Goal: Task Accomplishment & Management: Use online tool/utility

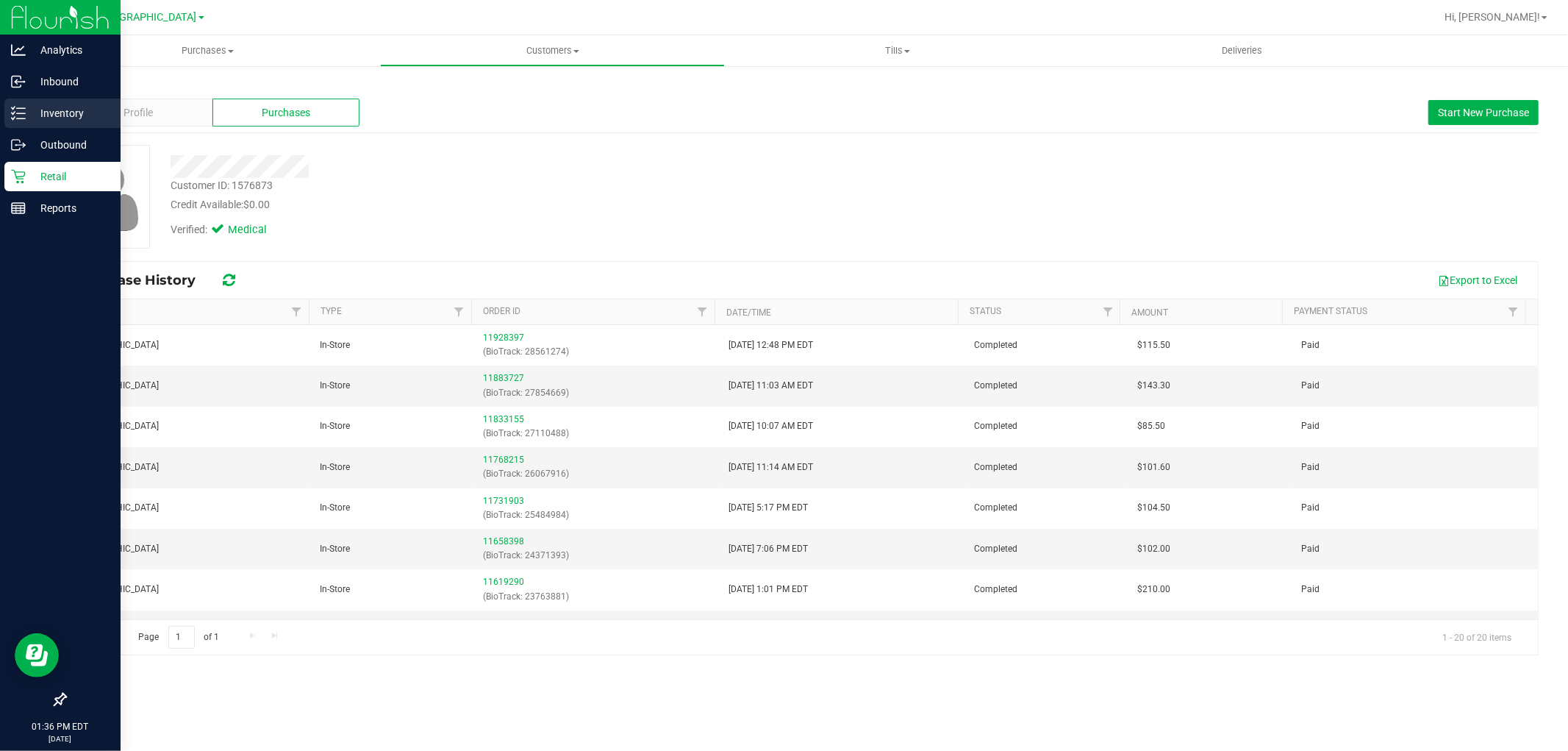
click at [75, 120] on p "Inventory" at bounding box center [70, 112] width 88 height 18
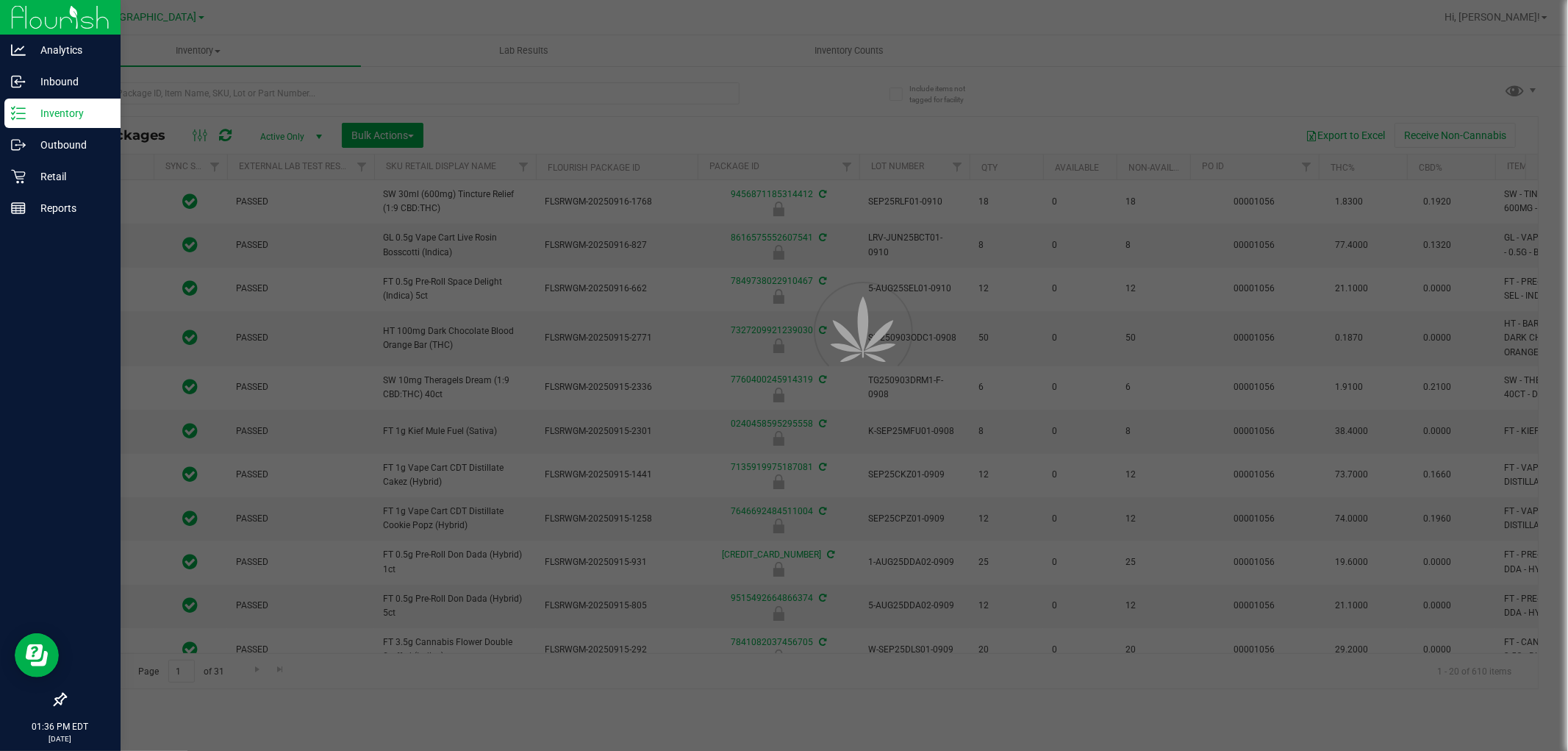
type input "[DATE]"
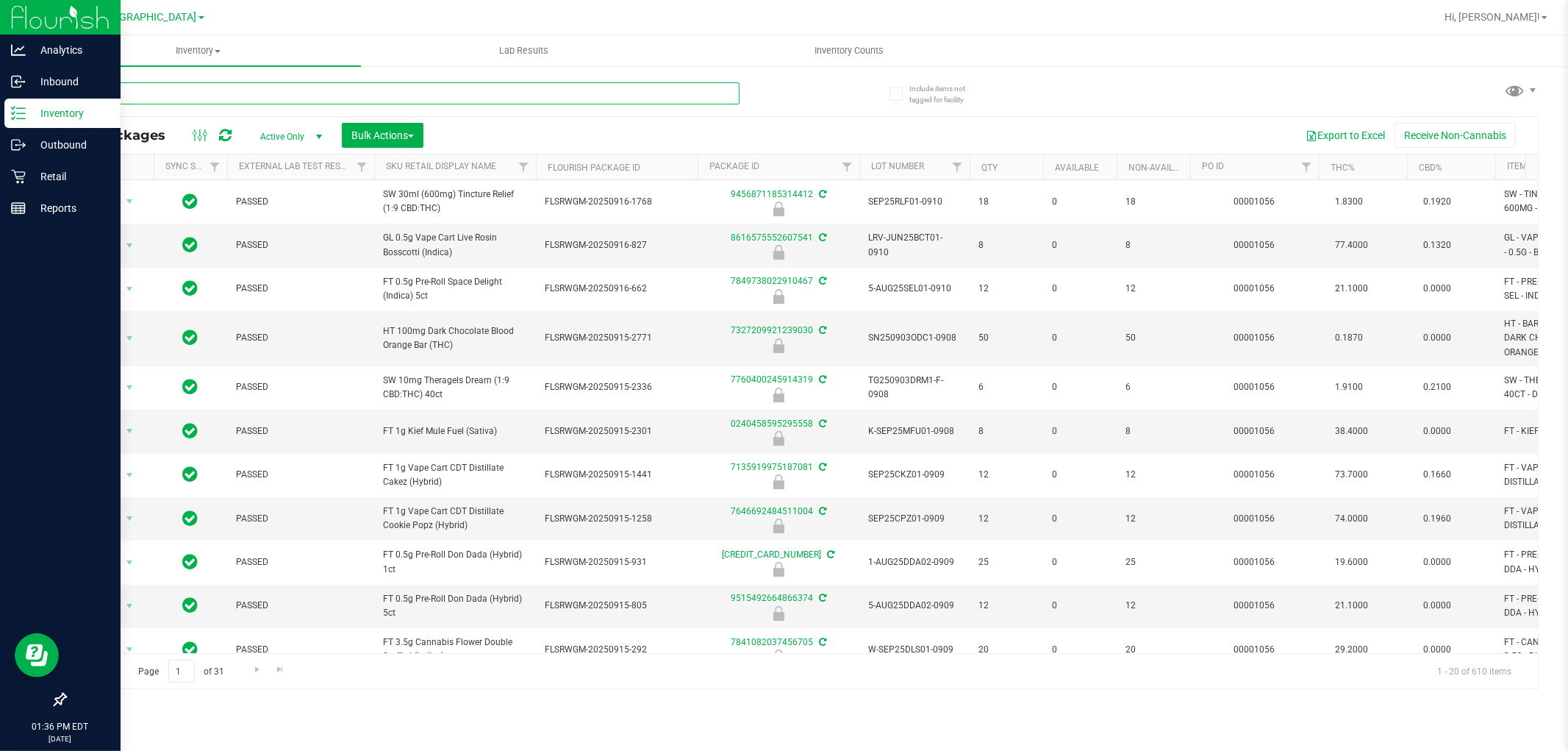
click at [150, 96] on input "text" at bounding box center [402, 93] width 675 height 22
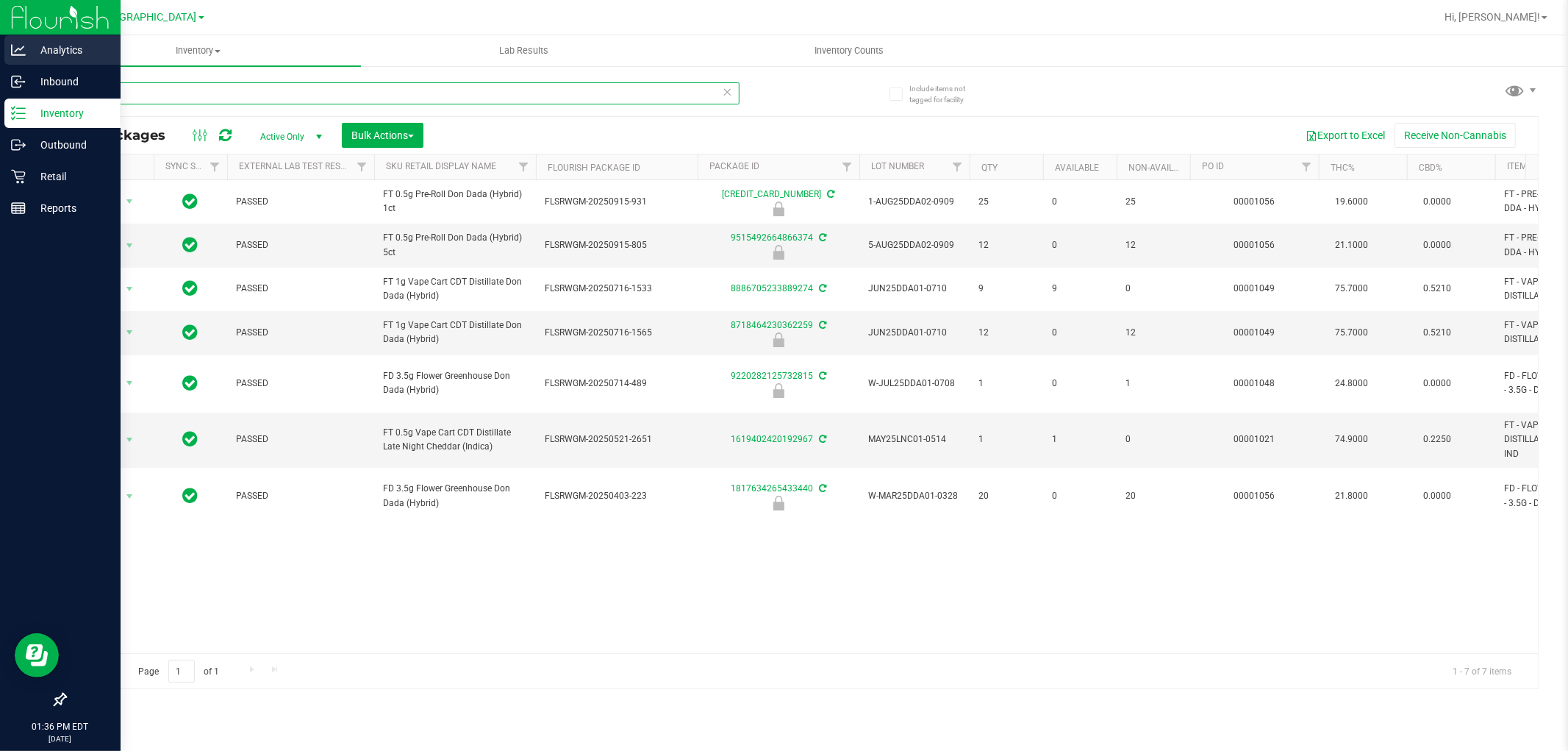
drag, startPoint x: 209, startPoint y: 88, endPoint x: 0, endPoint y: 55, distance: 211.6
click at [0, 65] on div "Analytics Inbound Inventory Outbound Retail Reports 01:36 PM EDT [DATE] 09/23 […" at bounding box center [784, 375] width 1568 height 751
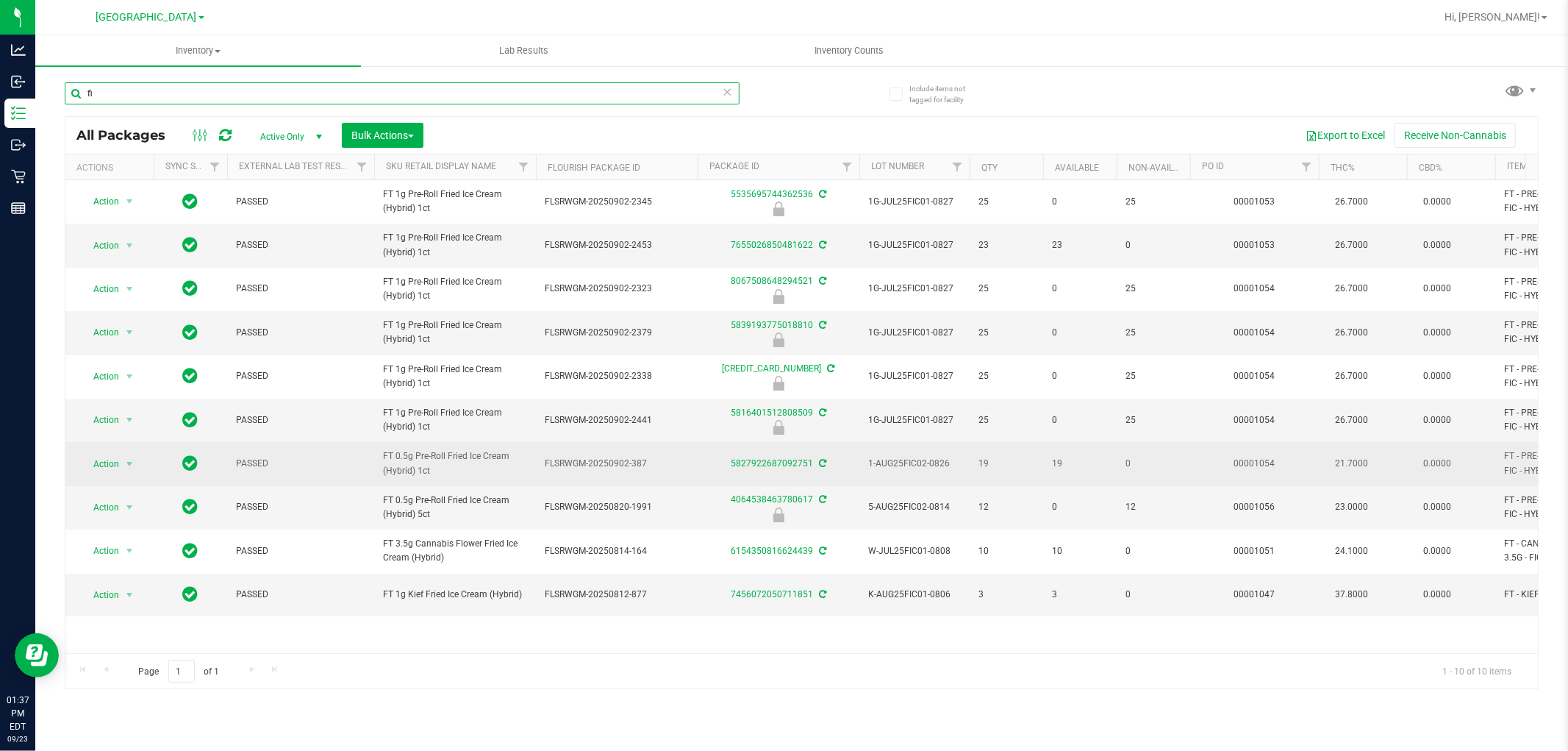
type input "f"
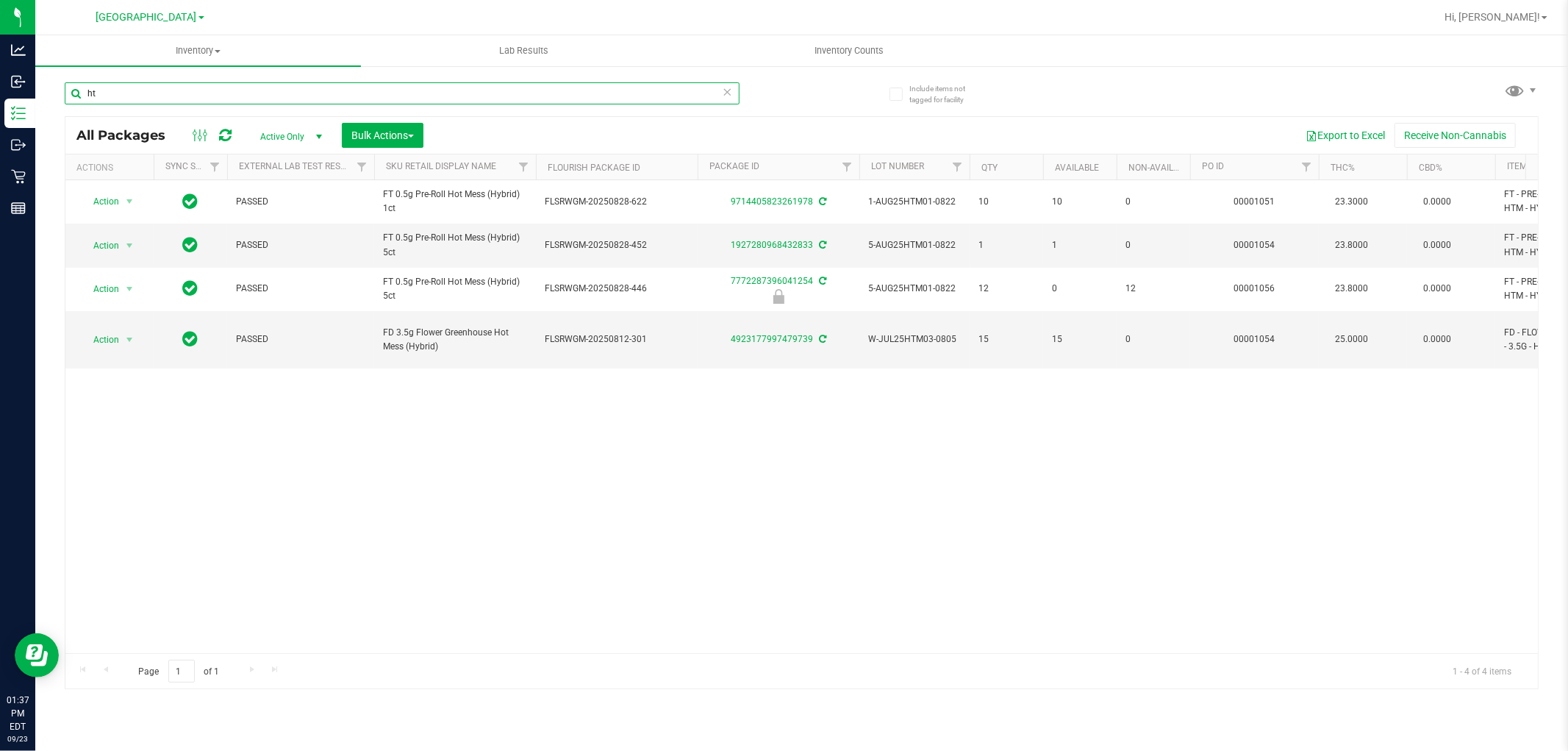
type input "h"
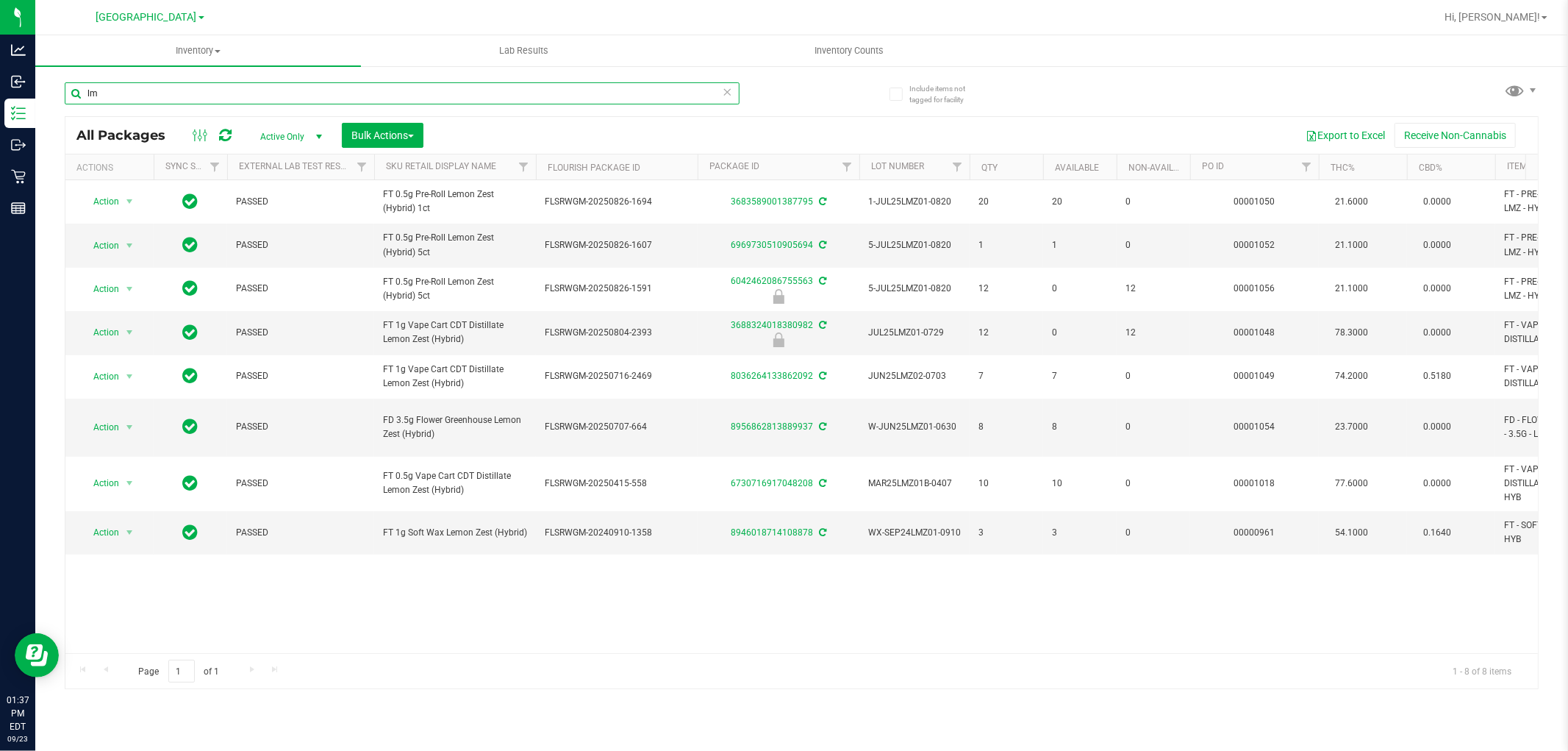
type input "l"
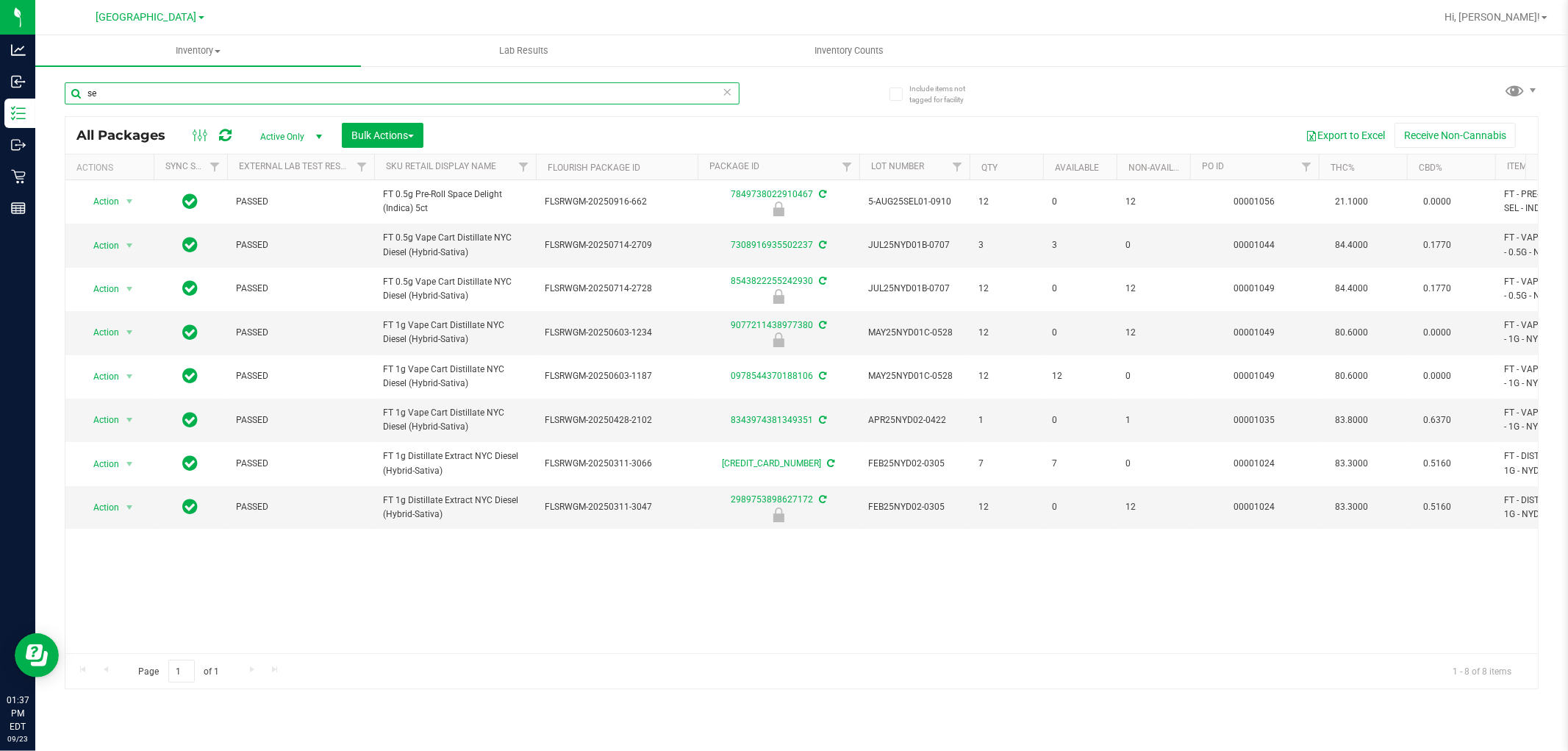
type input "s"
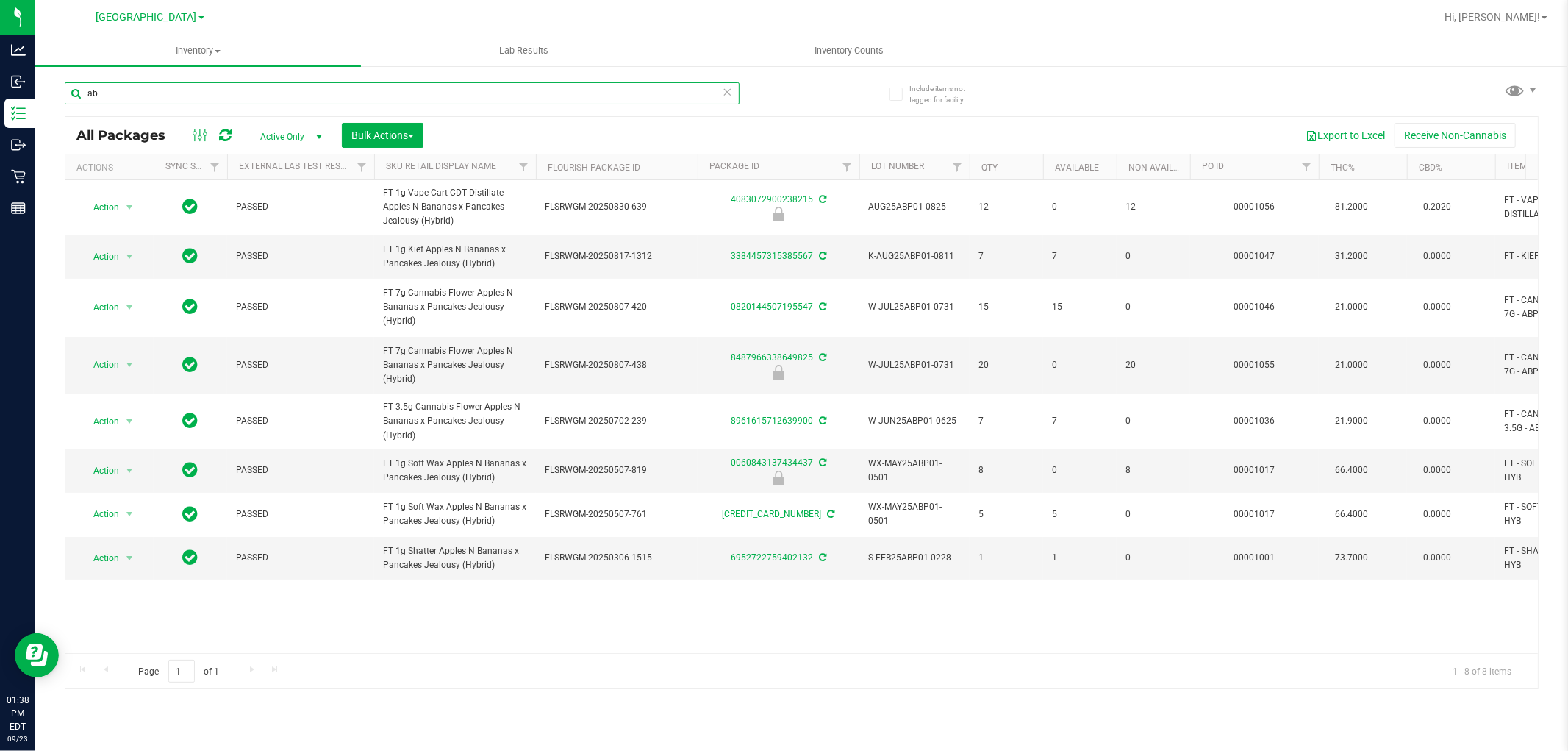
type input "a"
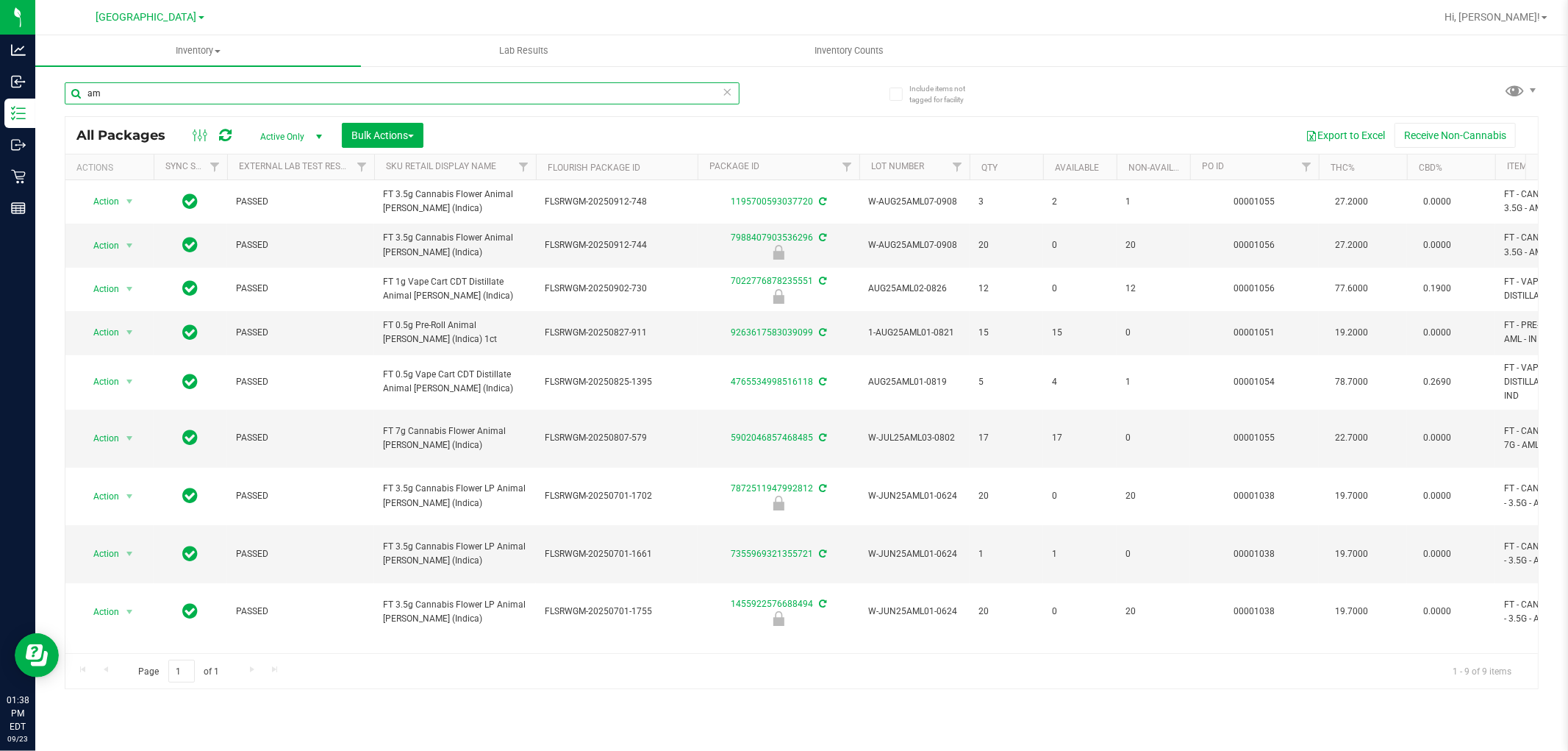
type input "a"
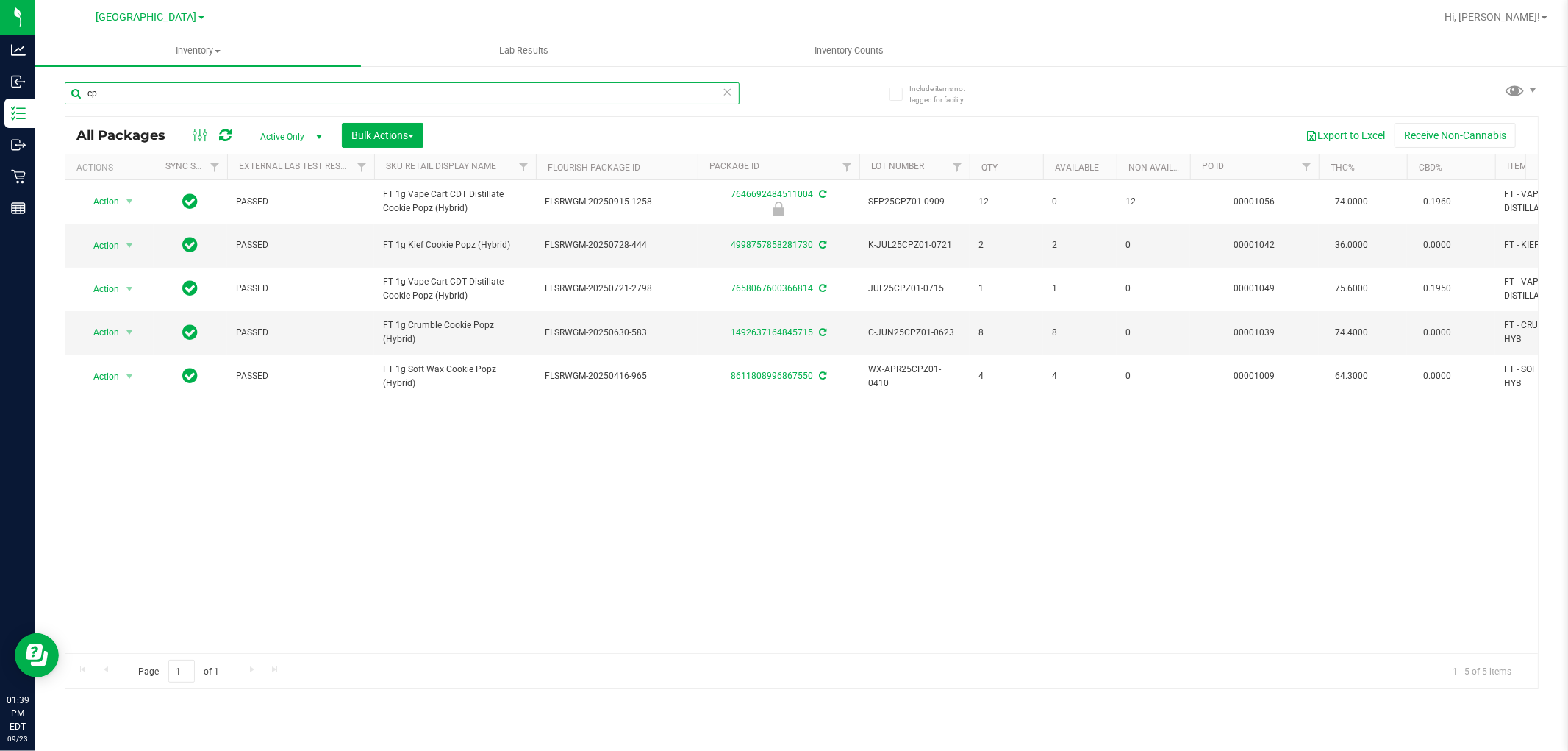
type input "c"
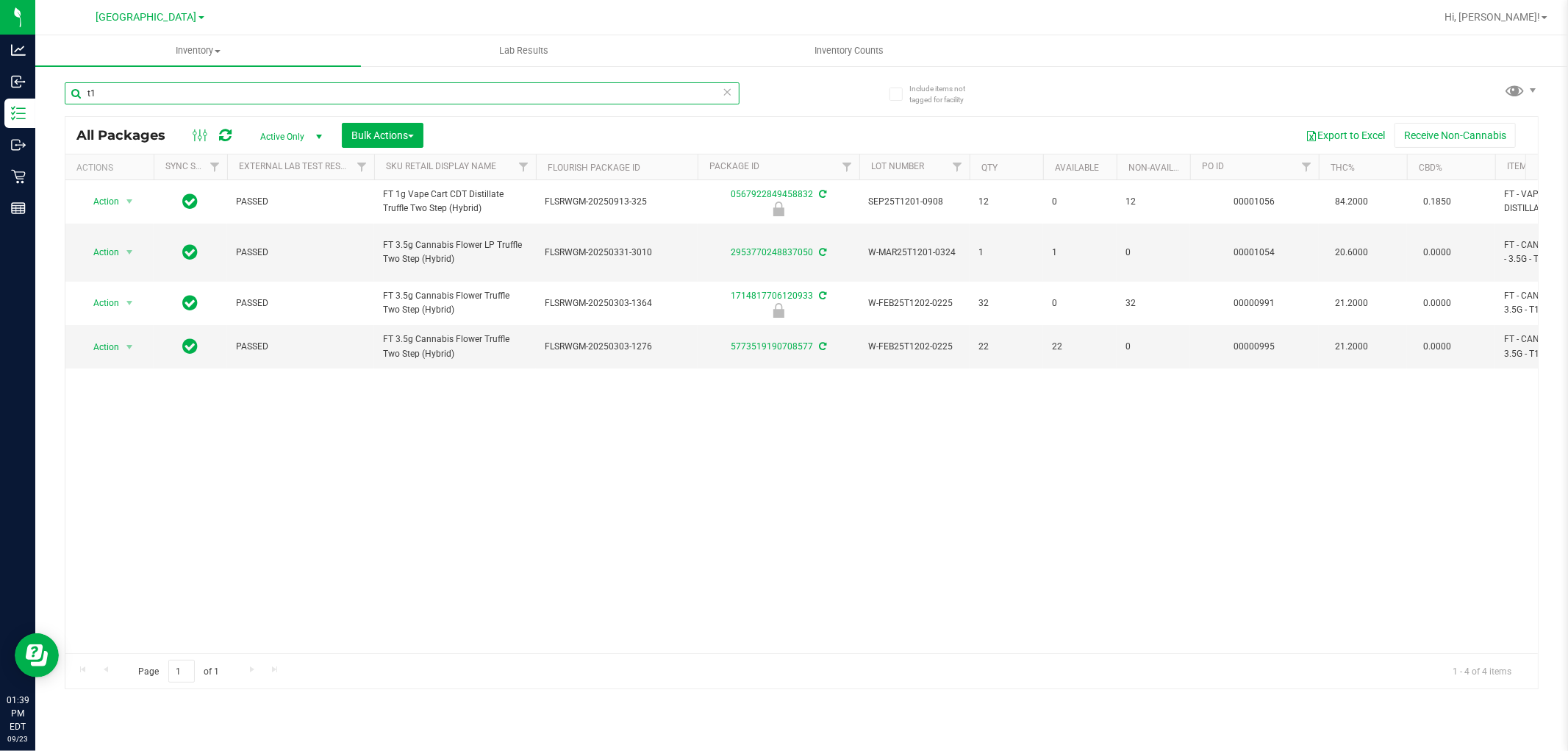
type input "t"
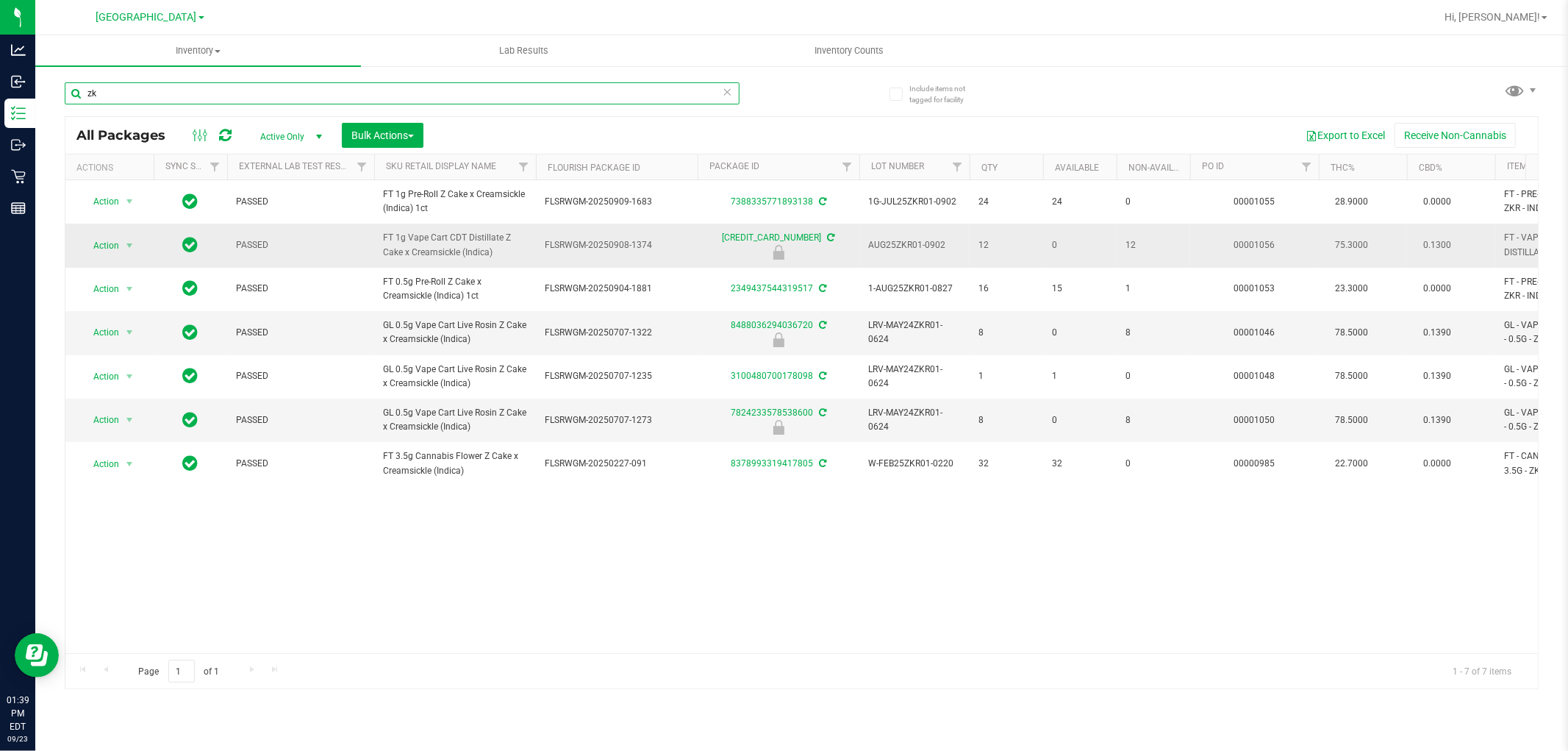
type input "z"
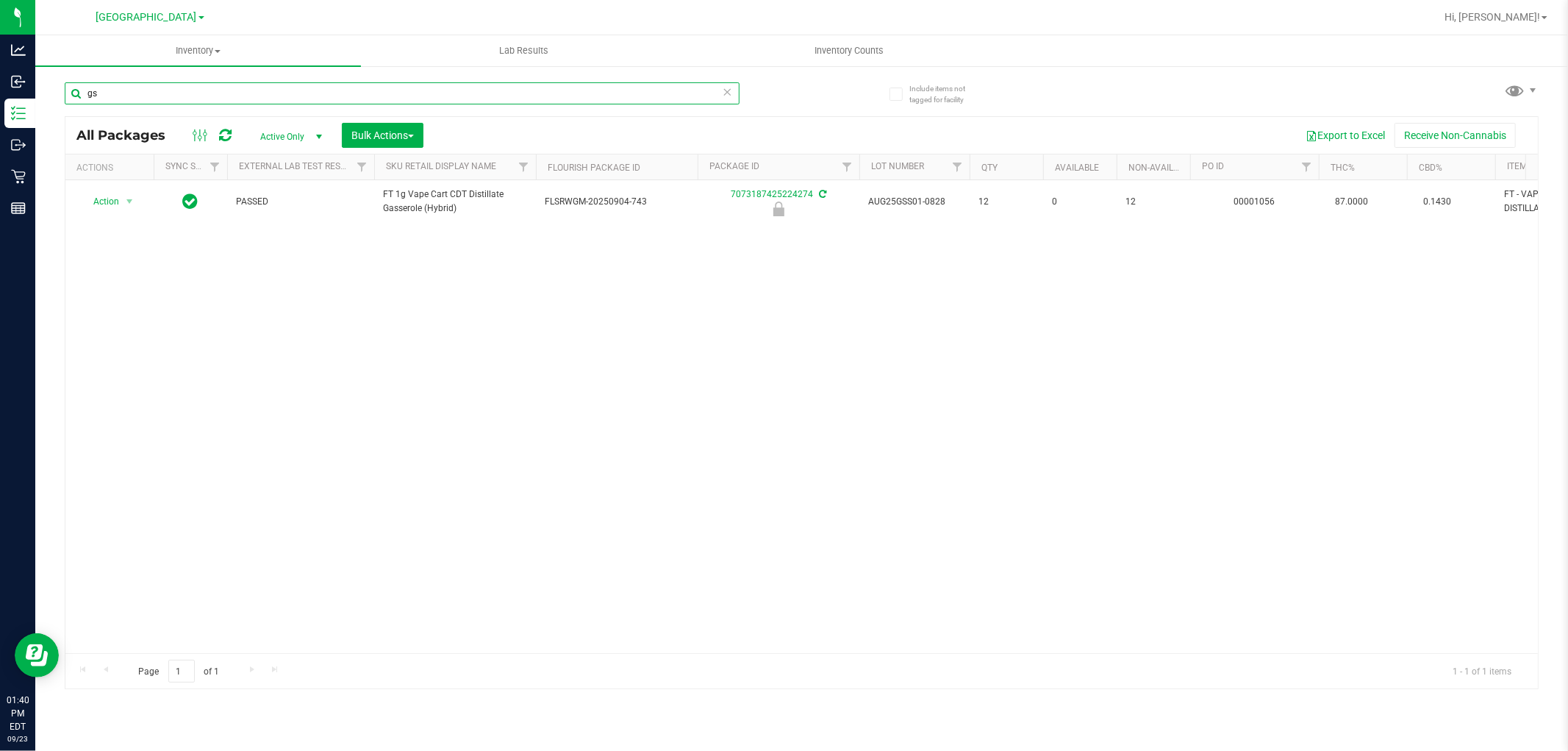
type input "g"
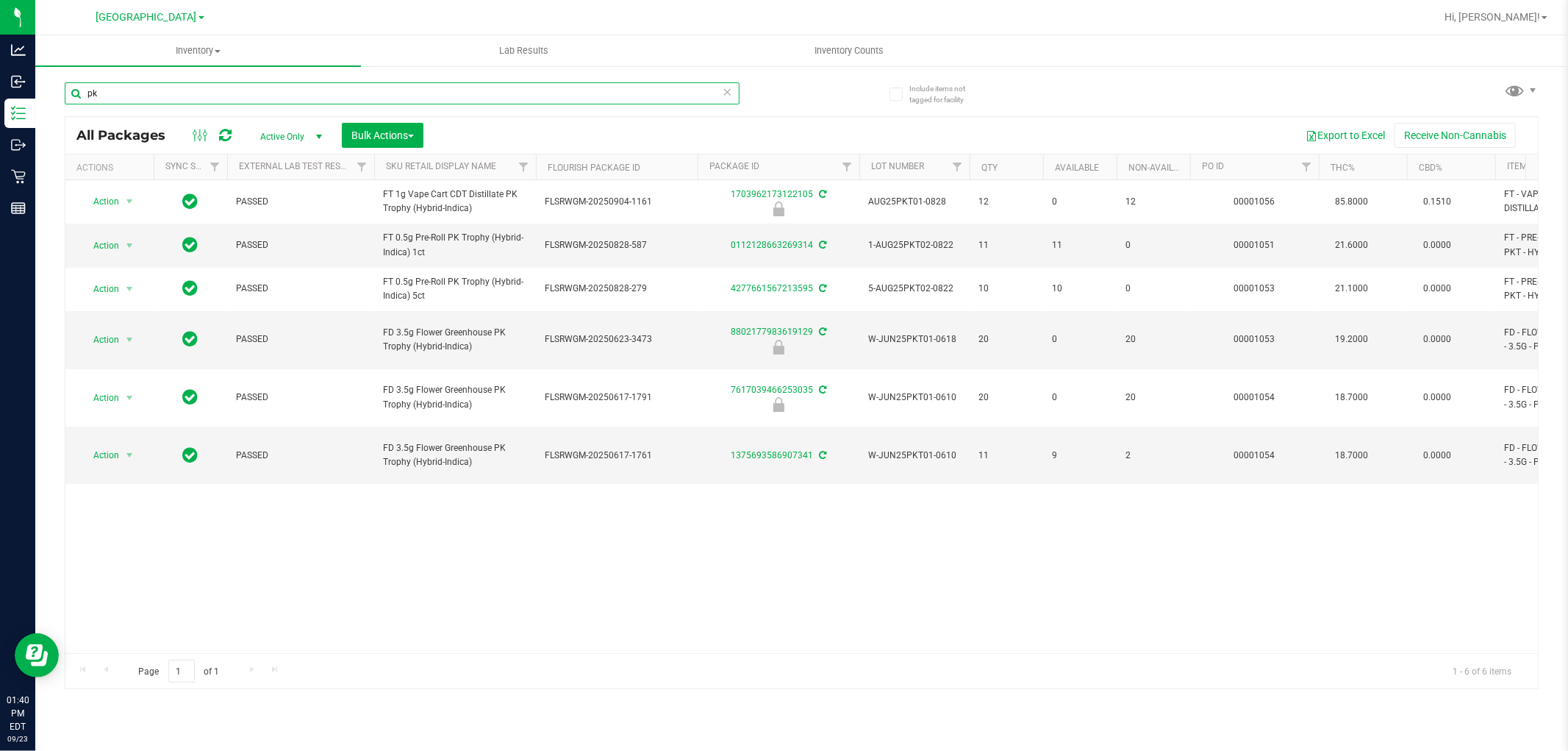
type input "p"
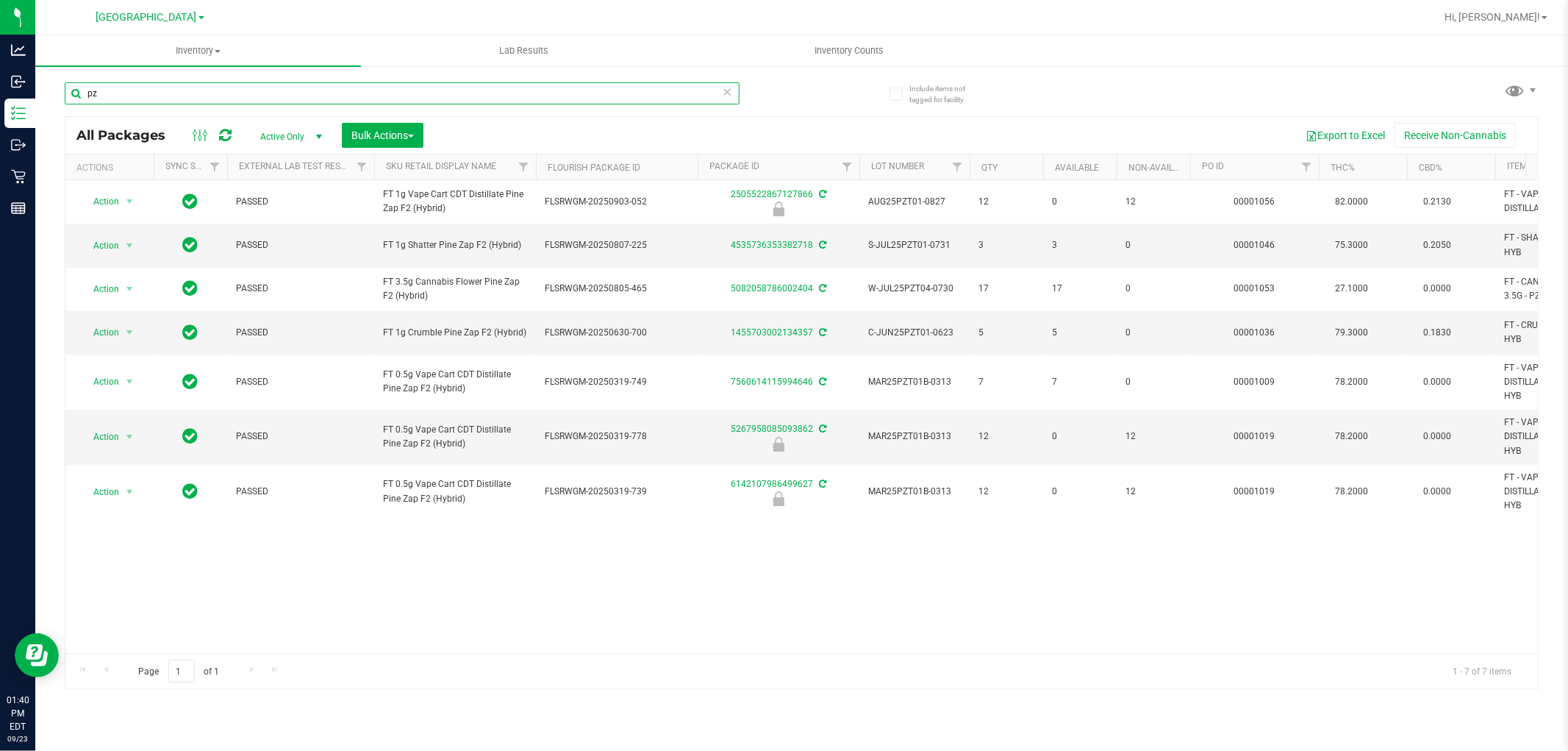
type input "p"
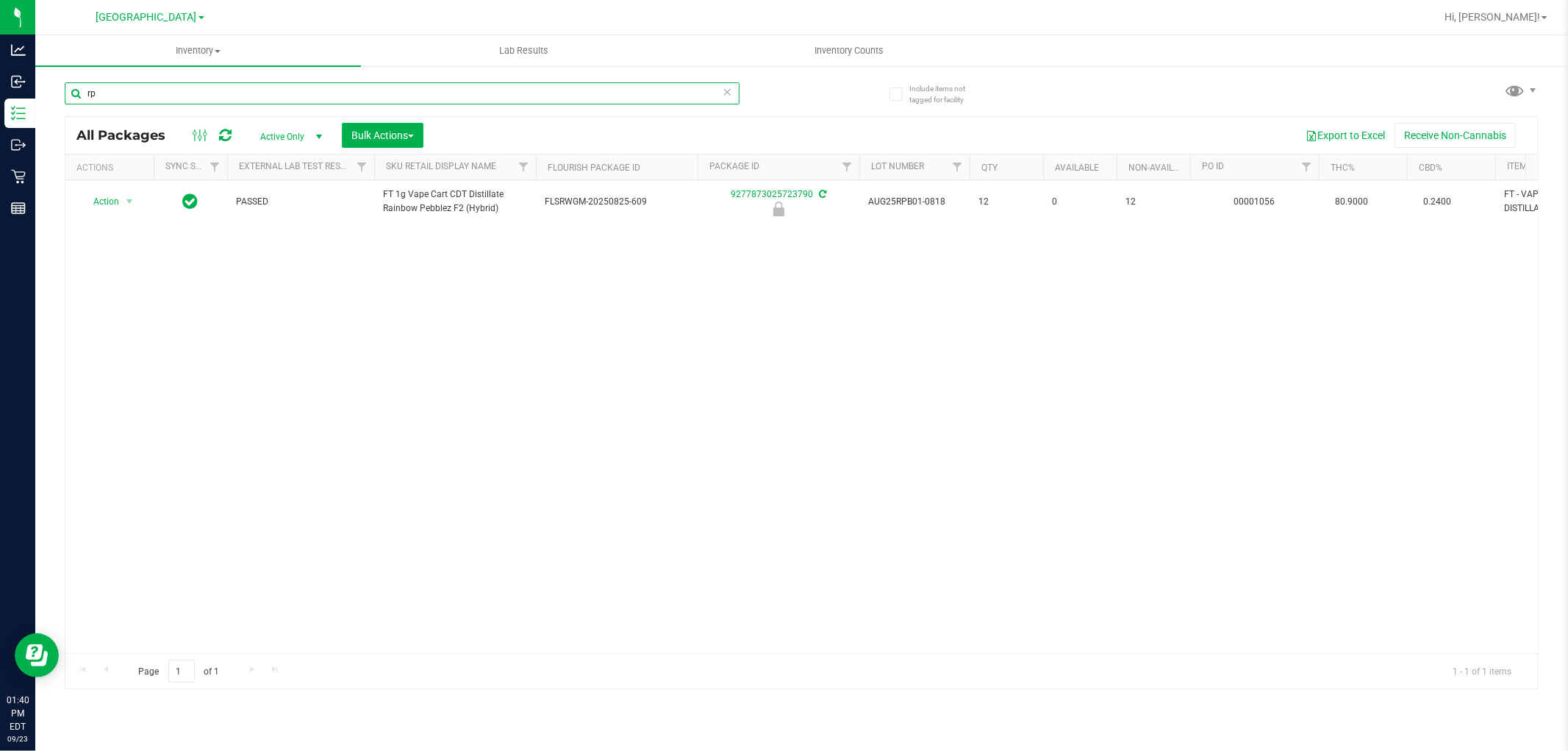
type input "r"
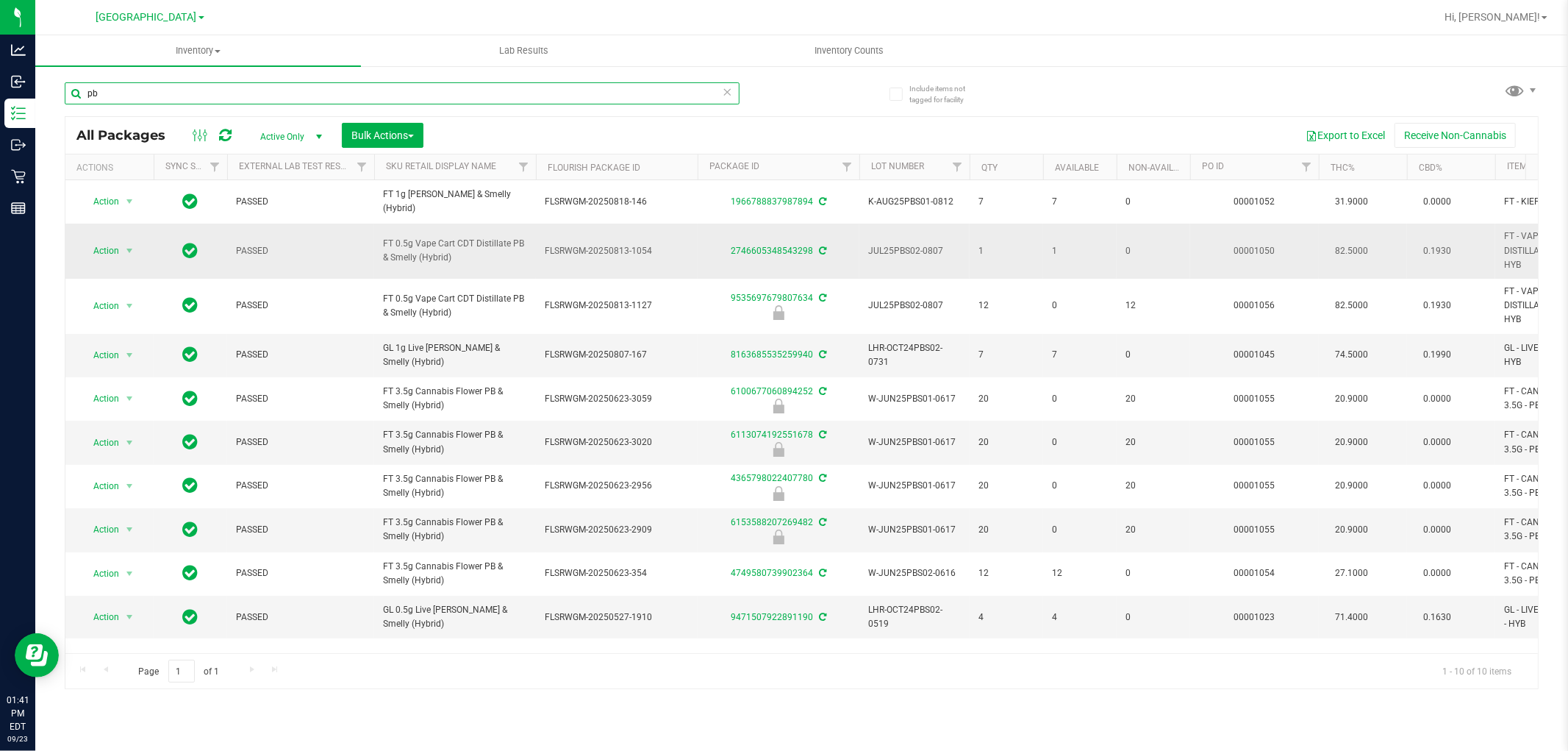
type input "p"
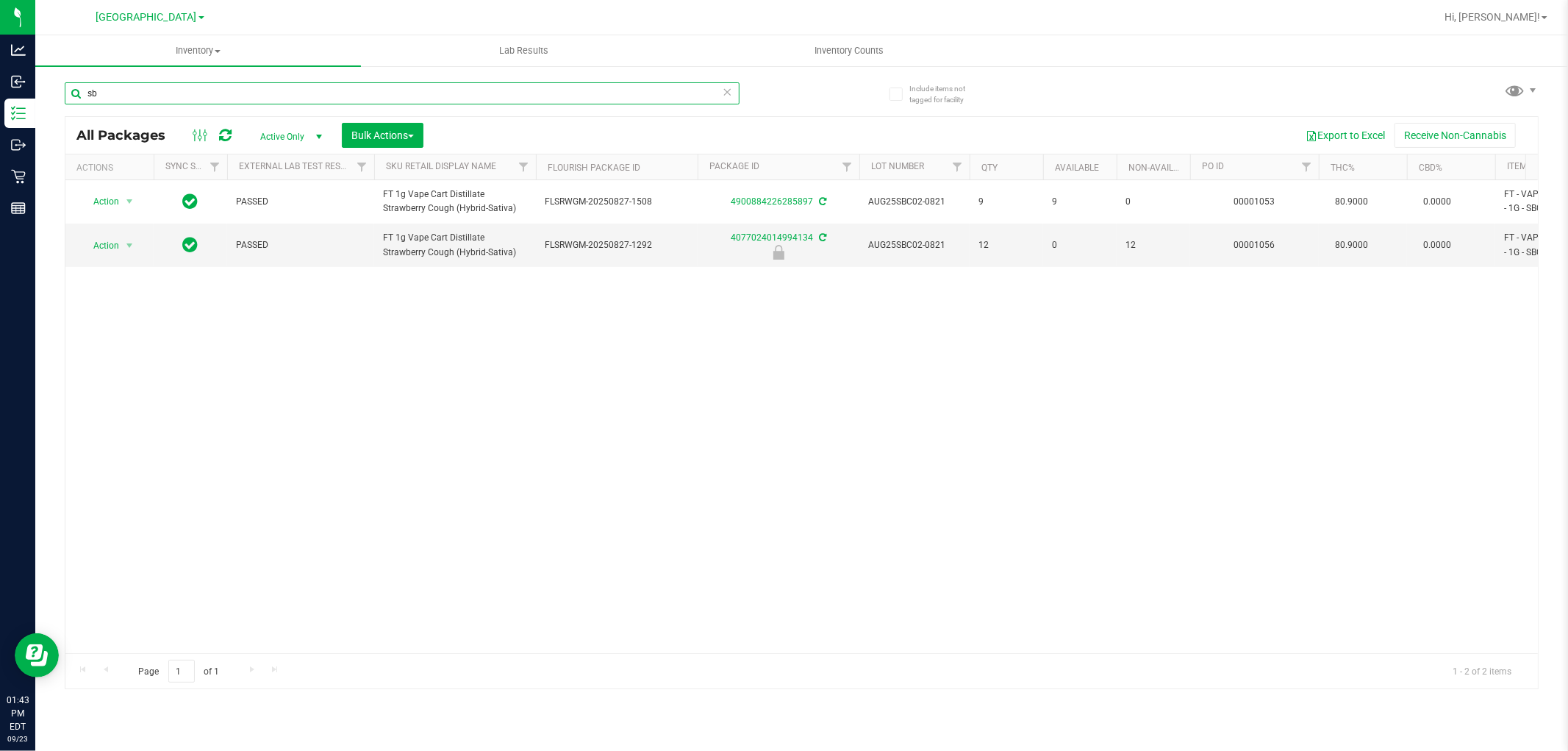
type input "s"
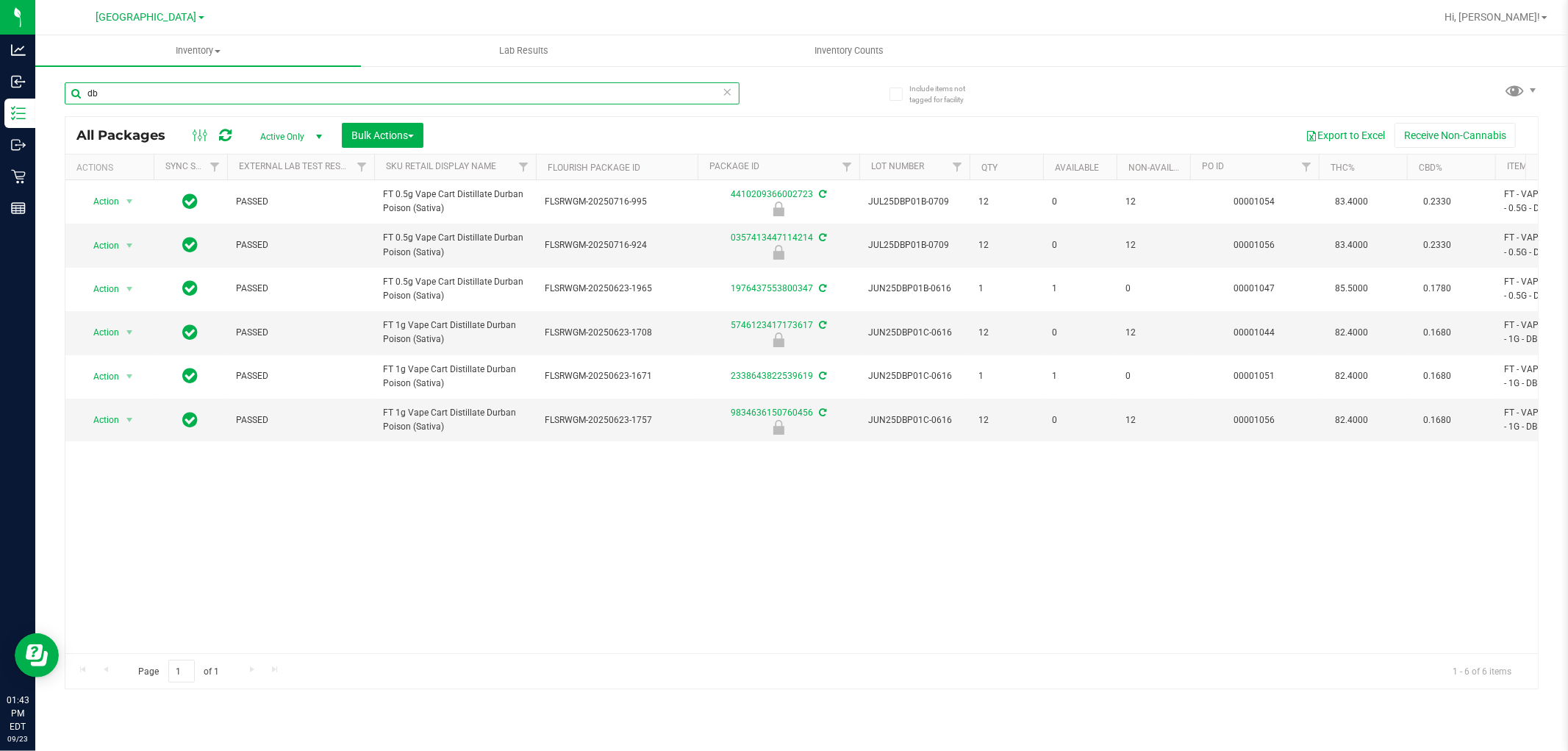
type input "d"
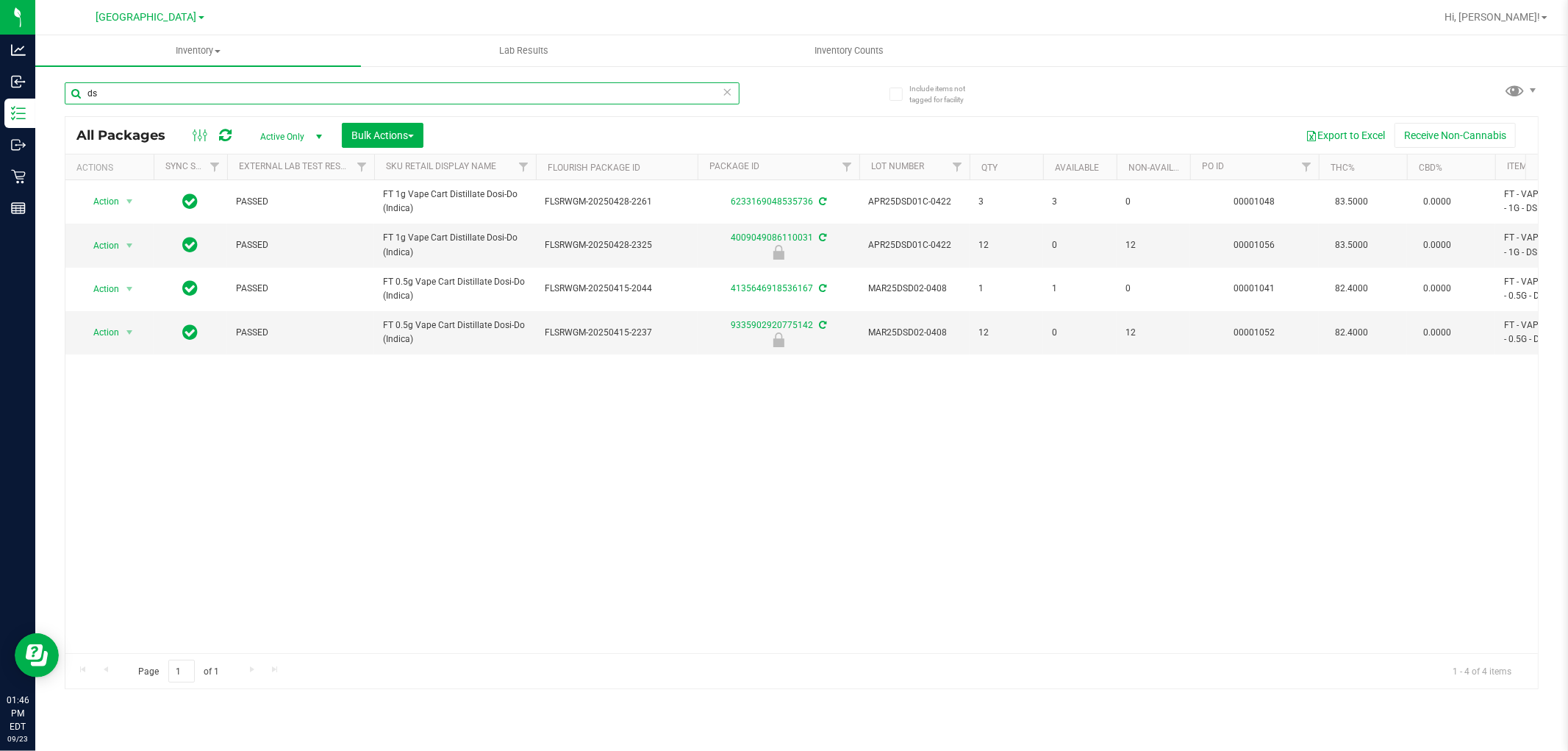
type input "d"
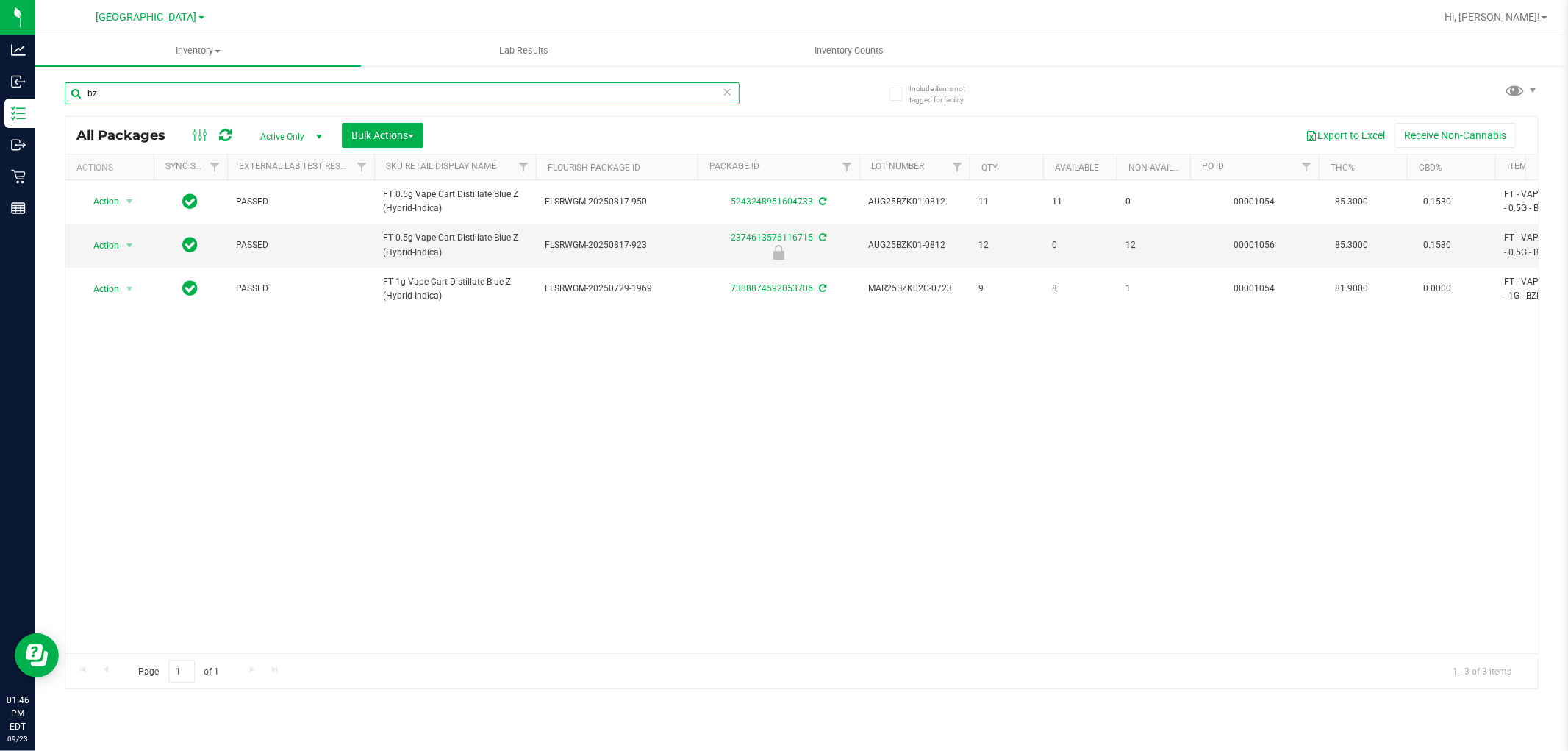
type input "b"
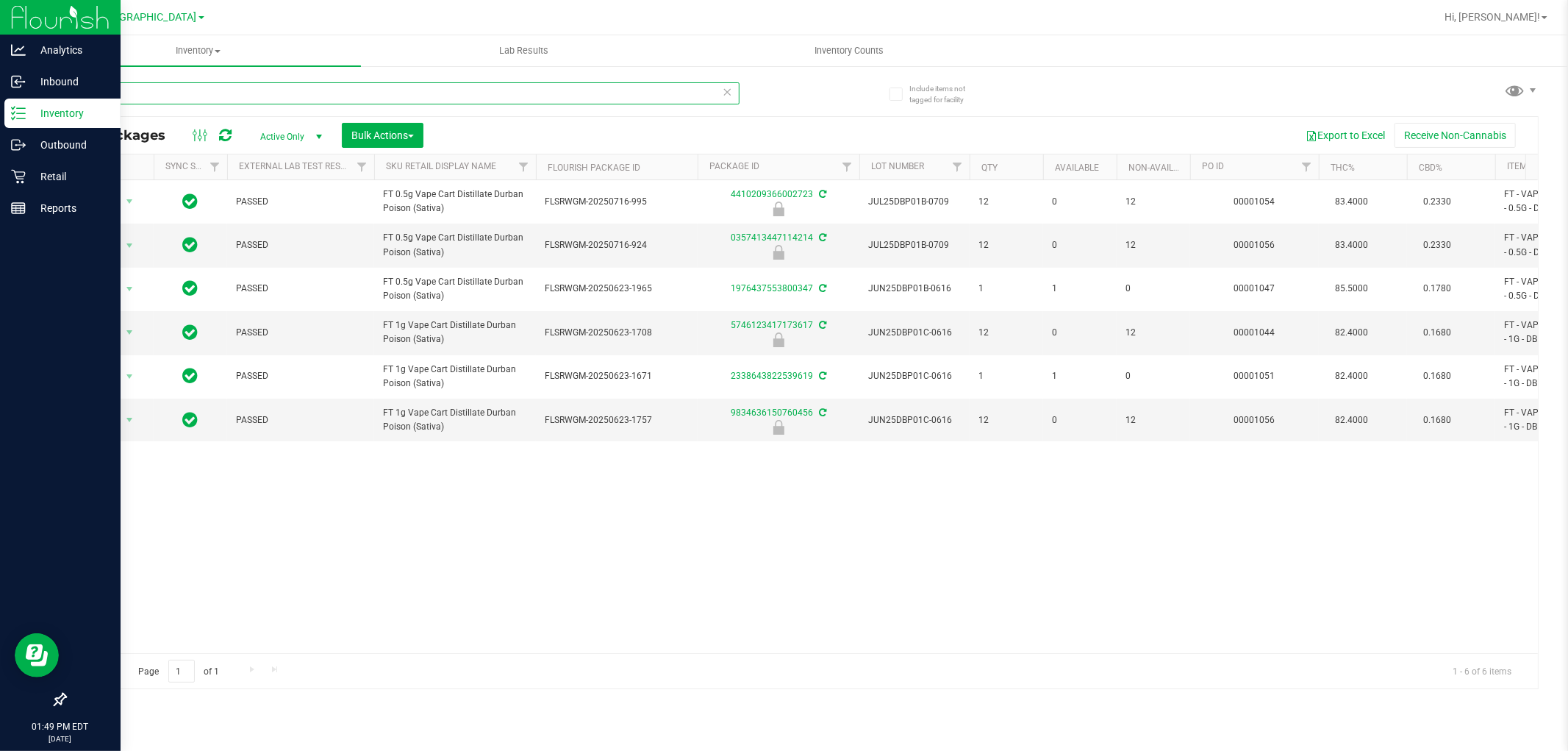
drag, startPoint x: 190, startPoint y: 88, endPoint x: 1, endPoint y: 22, distance: 200.2
click at [0, 37] on div "Analytics Inbound Inventory Outbound Retail Reports 01:49 PM EDT [DATE] 09/23 […" at bounding box center [784, 375] width 1568 height 751
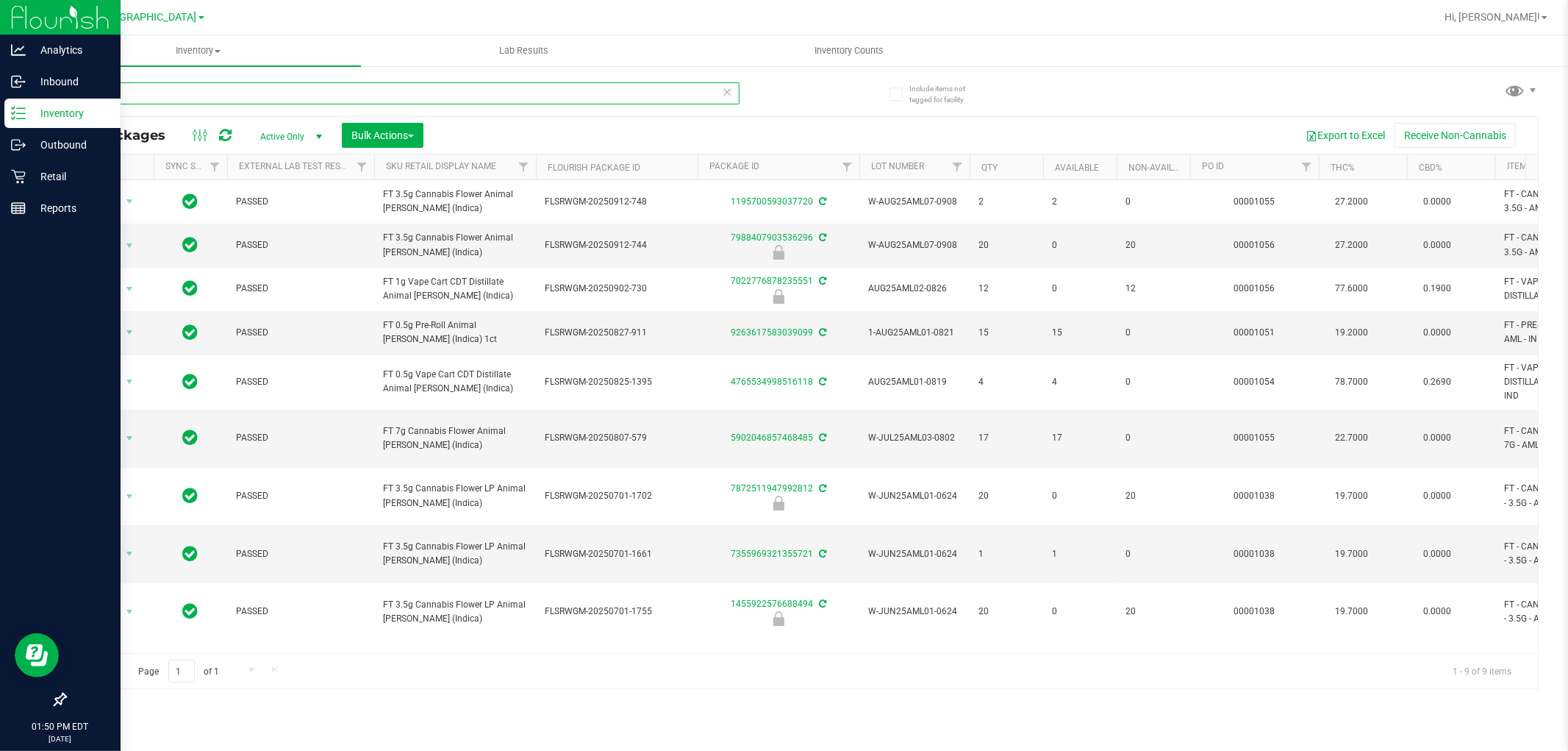
type input "a"
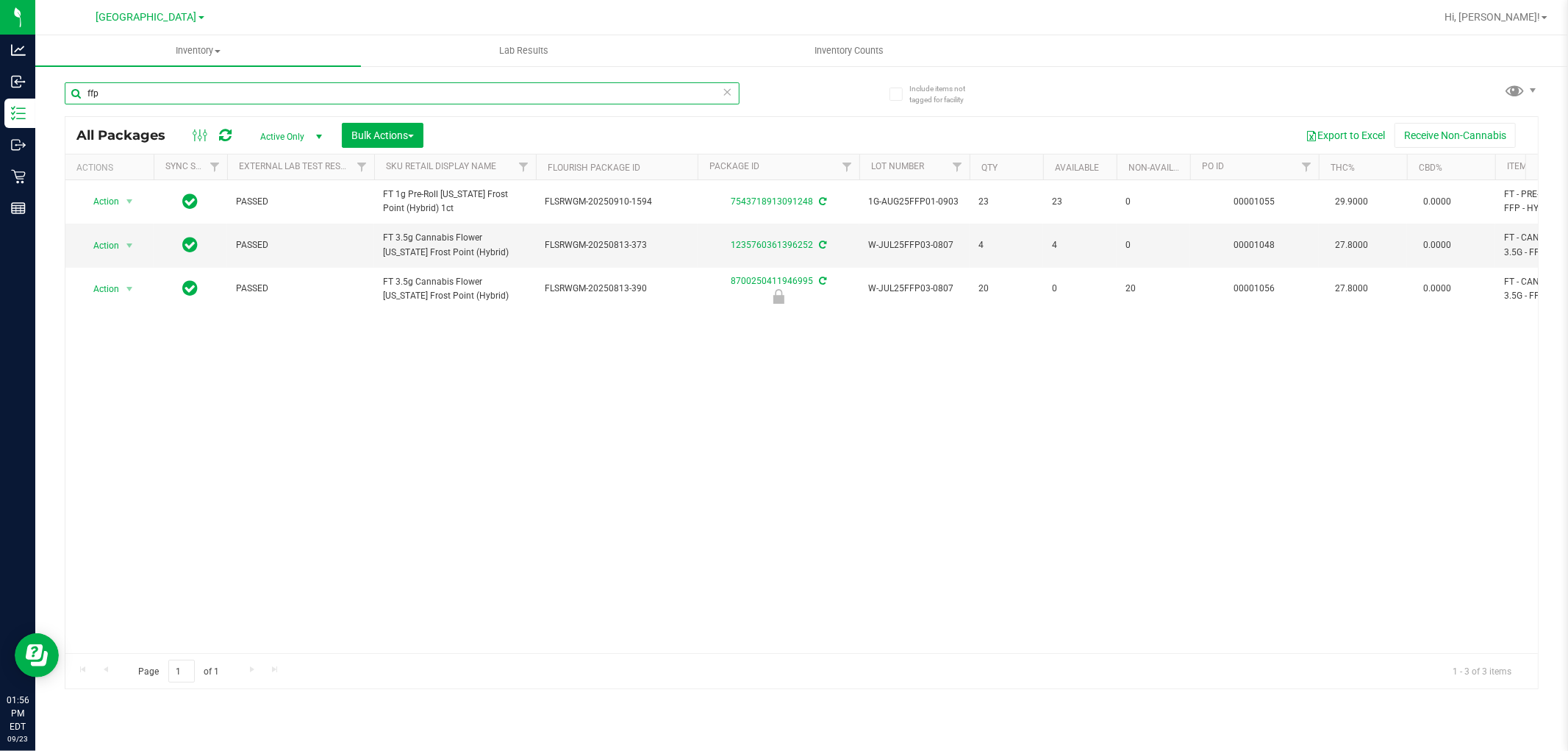
drag, startPoint x: 0, startPoint y: 101, endPoint x: 155, endPoint y: 69, distance: 158.3
click at [0, 210] on div "Analytics Inbound Inventory Outbound Retail Reports 01:56 PM EDT [DATE] 09/23 […" at bounding box center [784, 375] width 1568 height 751
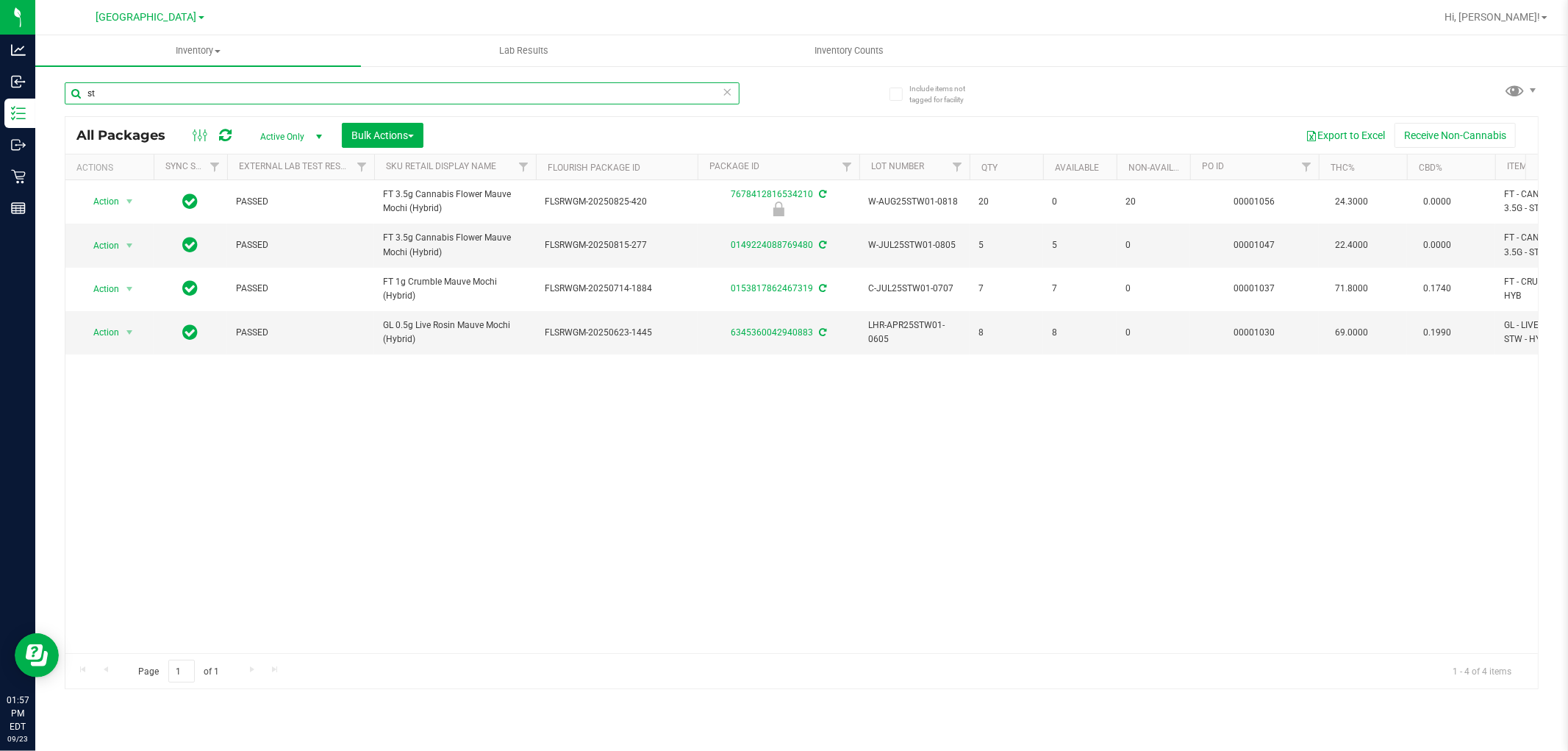
type input "s"
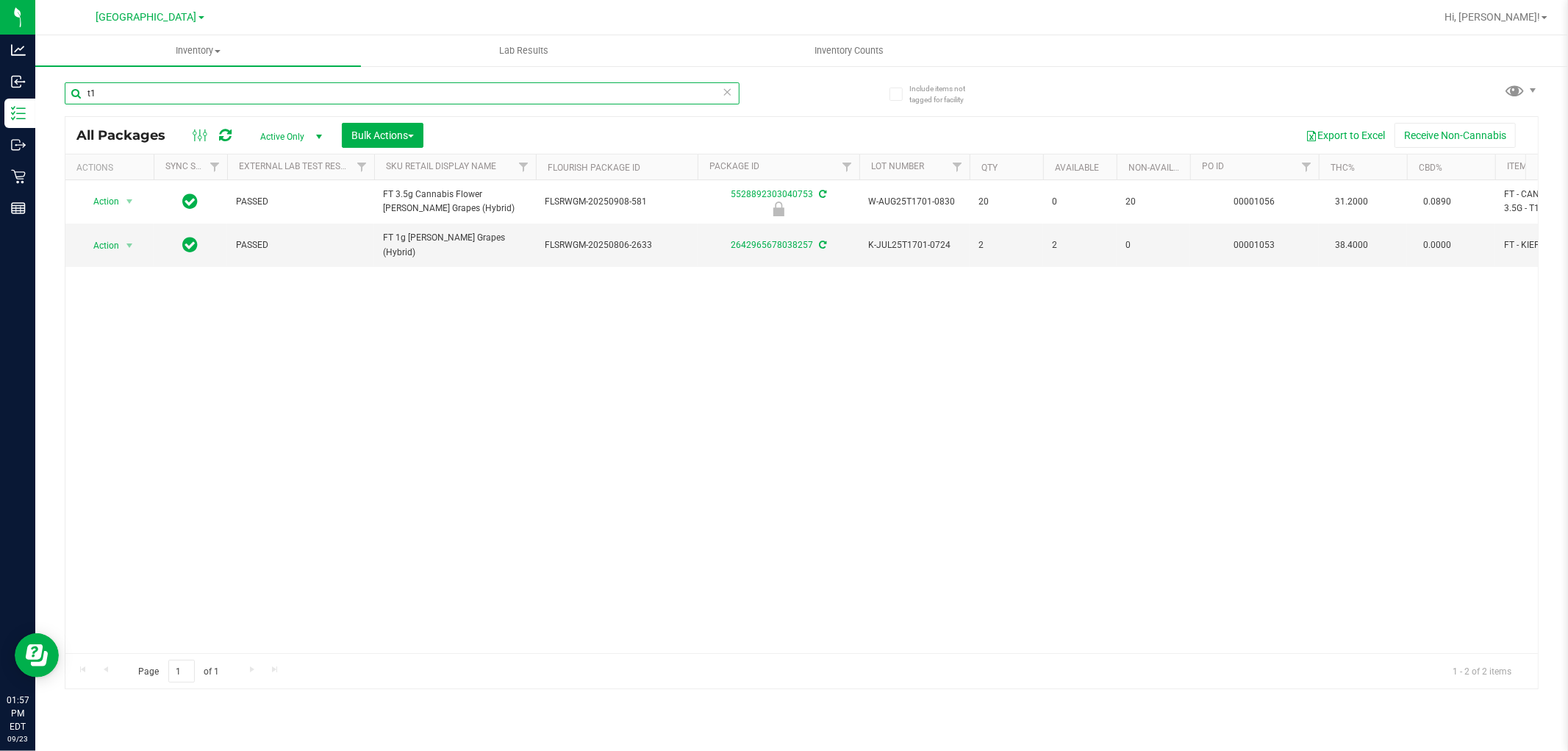
type input "t"
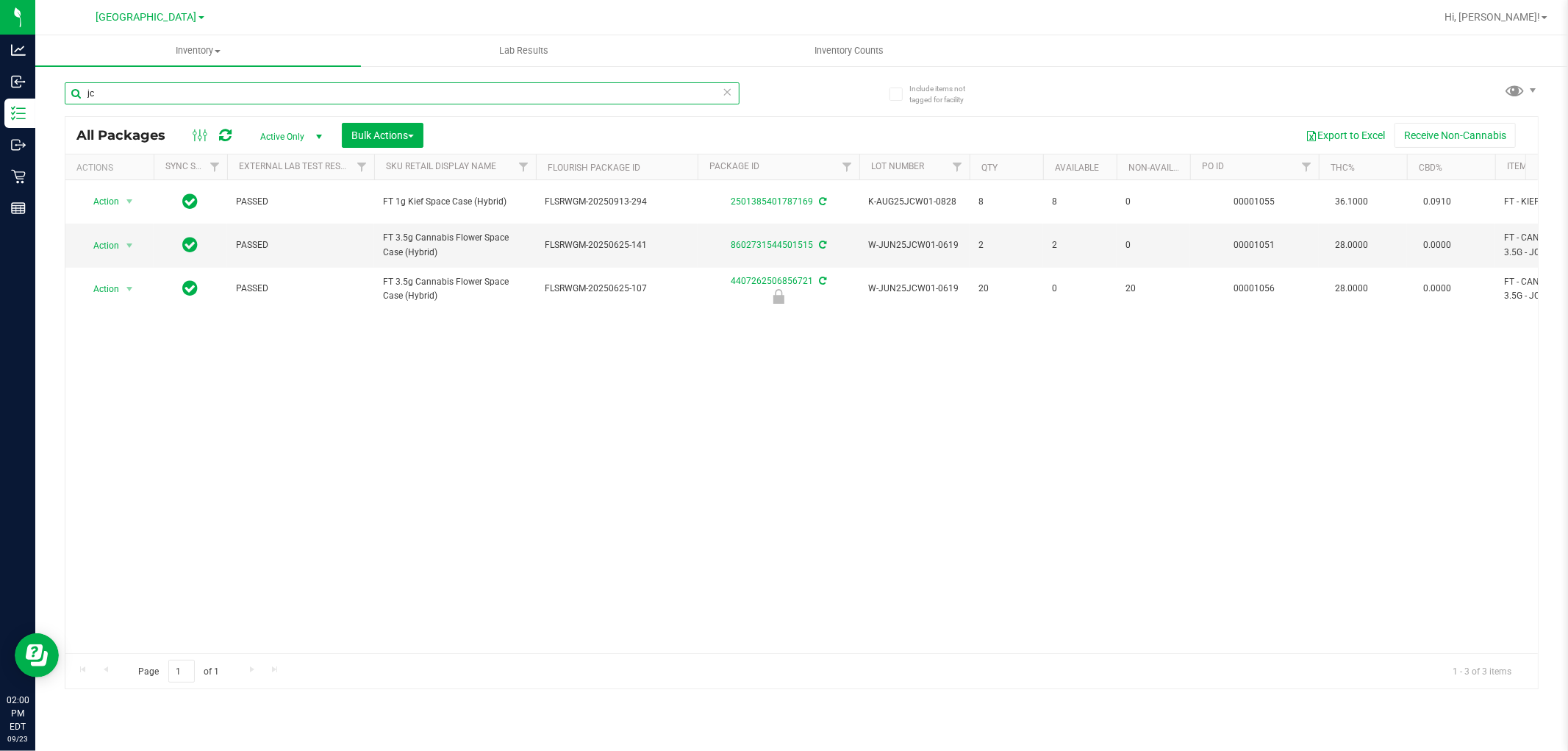
type input "j"
type input "stw"
